Goal: Find specific page/section: Locate a particular part of the current website

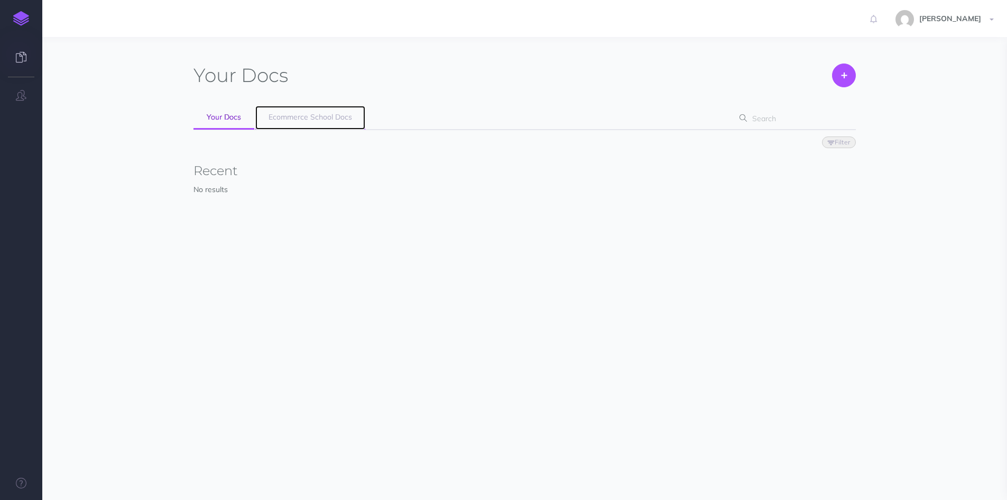
click at [299, 114] on span "Ecommerce School Docs" at bounding box center [311, 117] width 84 height 10
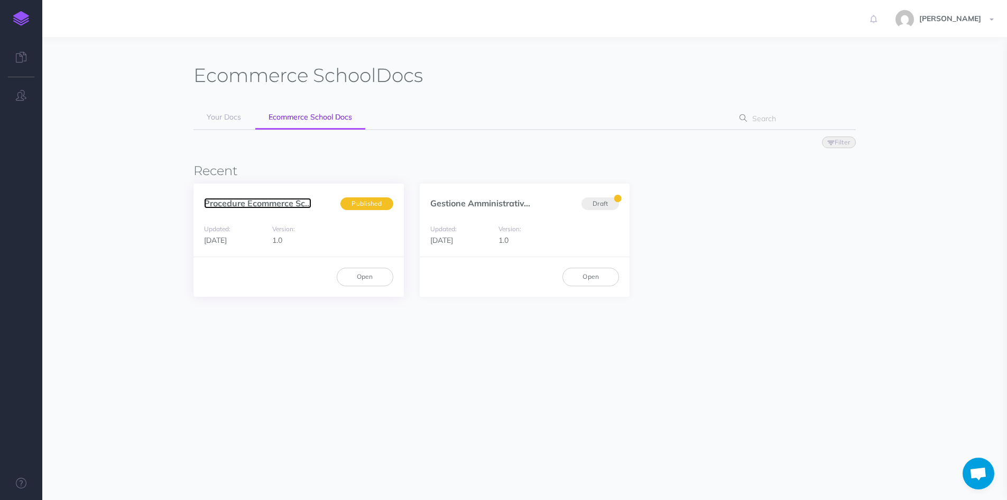
click at [239, 204] on link "Procedure Ecommerce Sc..." at bounding box center [257, 203] width 107 height 11
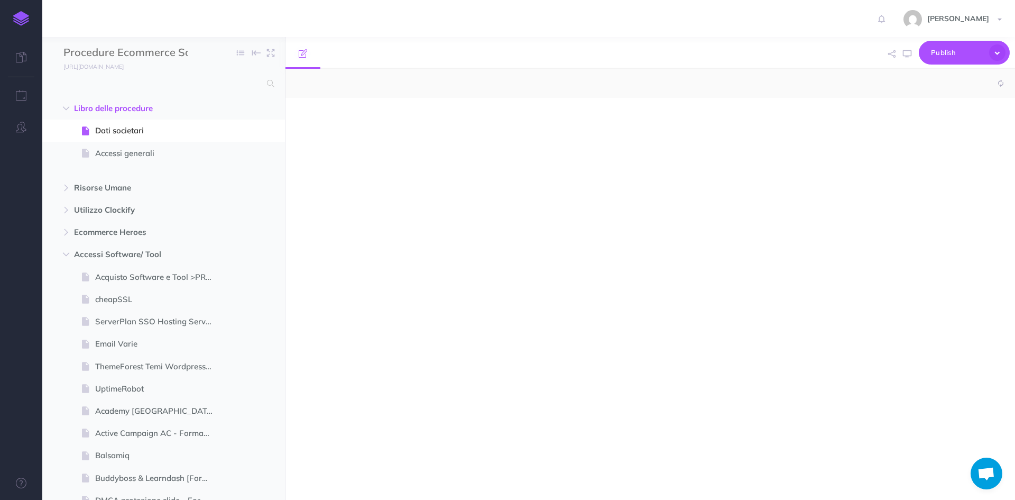
select select "null"
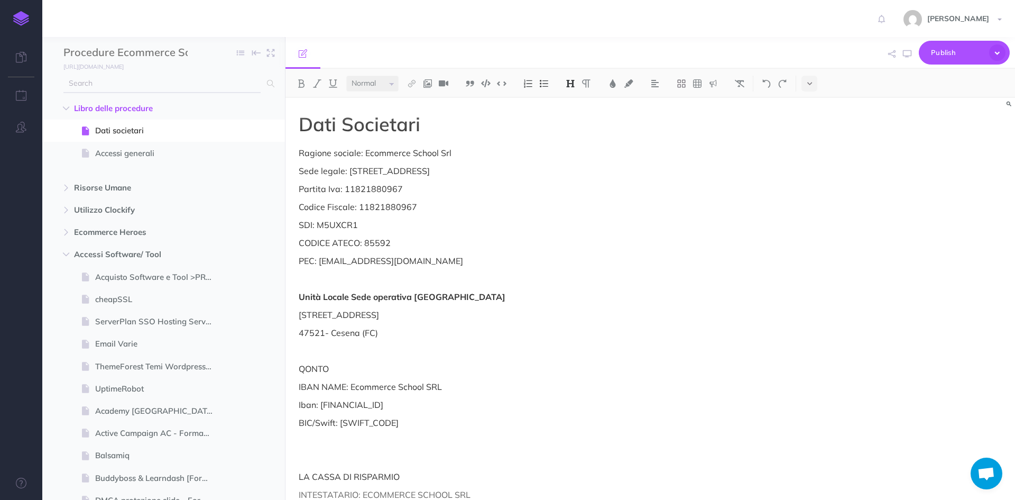
click at [115, 87] on input "text" at bounding box center [161, 83] width 197 height 19
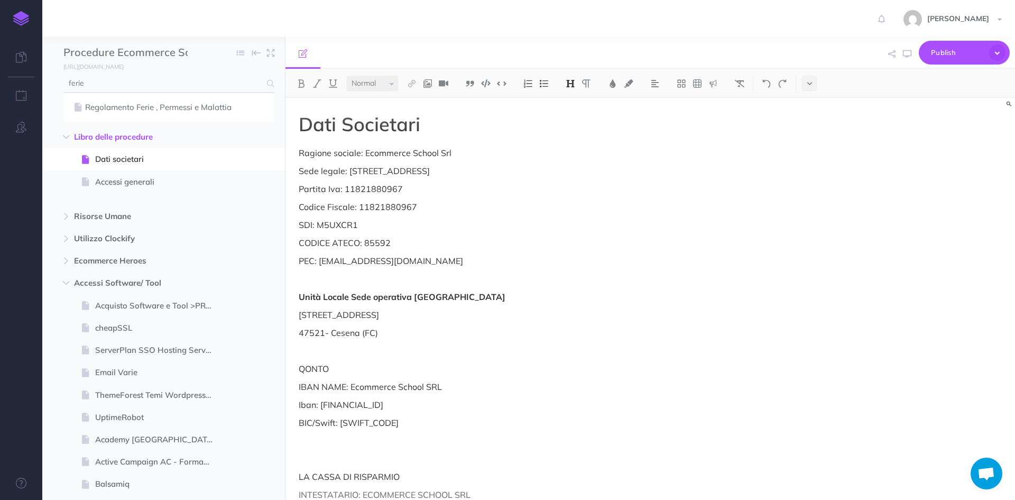
type input "ferie"
click at [109, 114] on div "Regolamento Ferie , Permessi e Malattia" at bounding box center [168, 107] width 211 height 30
click at [114, 105] on link "Regolamento Ferie , Permessi e Malattia" at bounding box center [168, 107] width 195 height 13
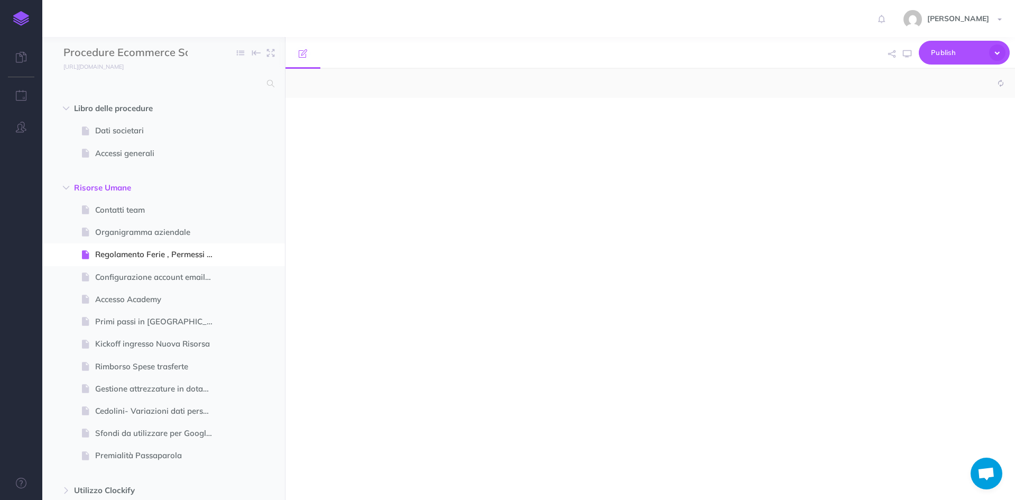
scroll to position [159, 0]
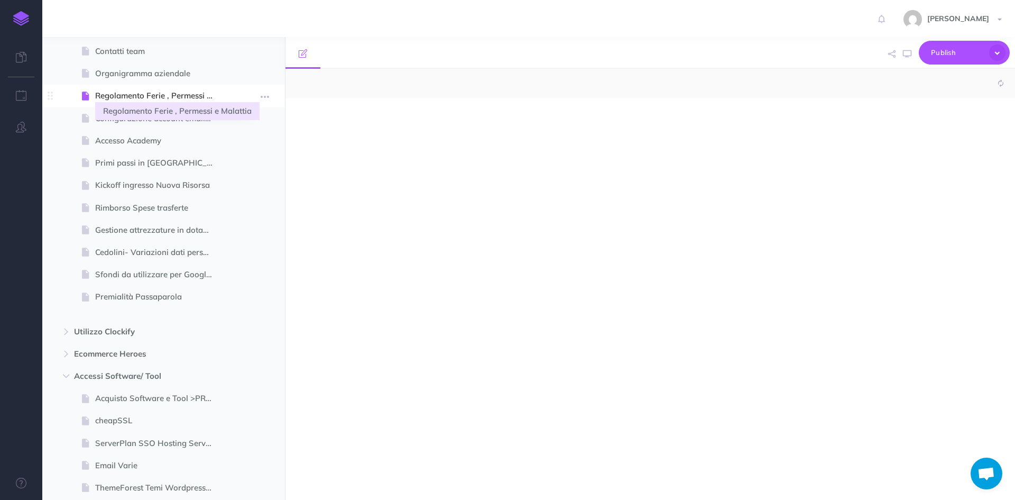
select select "null"
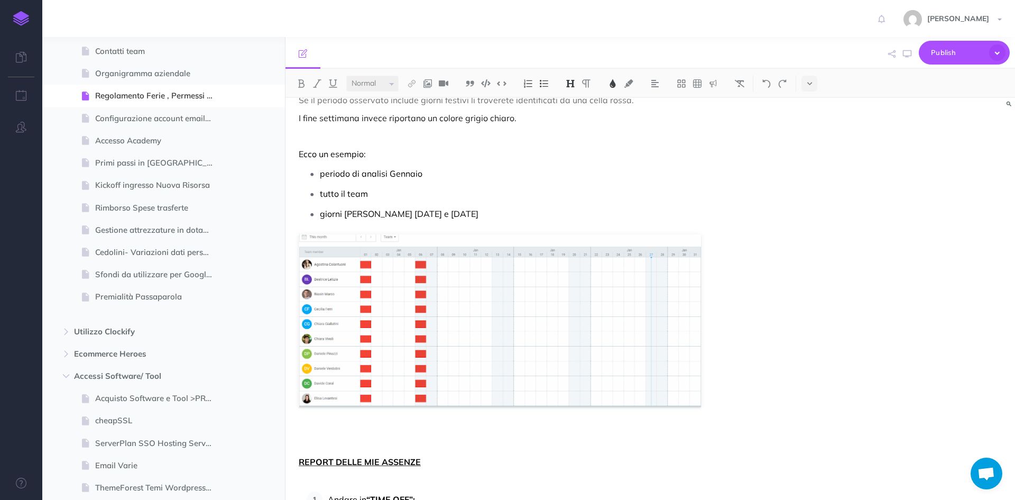
scroll to position [0, 0]
